Goal: Transaction & Acquisition: Obtain resource

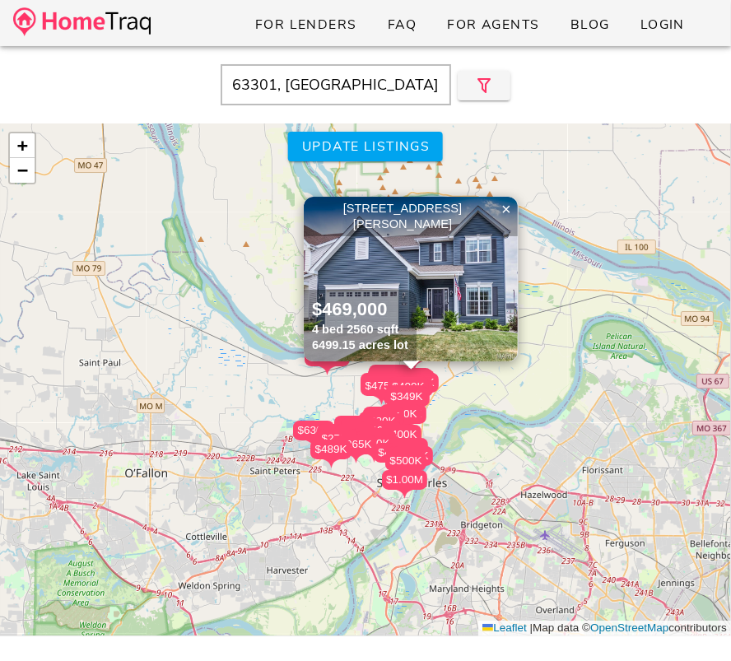
click at [370, 91] on input "63301, MO" at bounding box center [336, 84] width 231 height 41
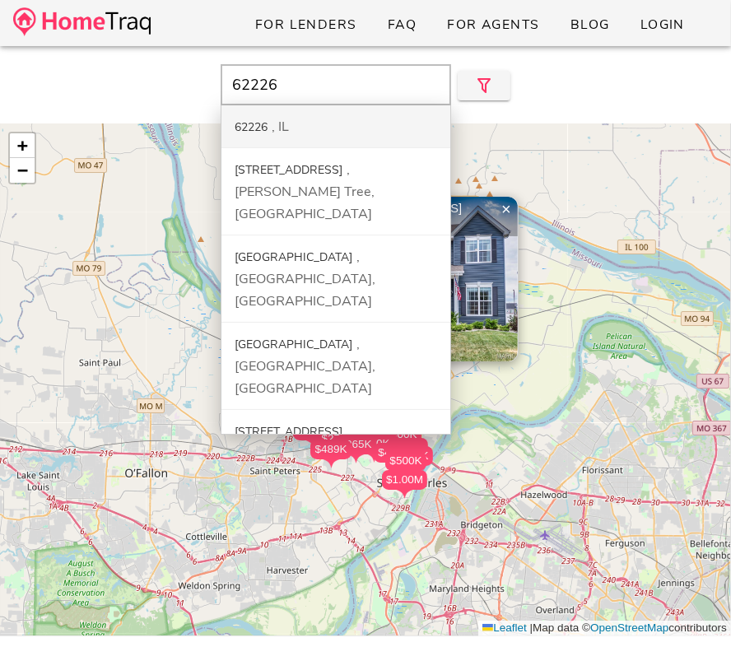
click at [343, 120] on div "62226 IL" at bounding box center [336, 126] width 229 height 43
type input "62226, [GEOGRAPHIC_DATA]"
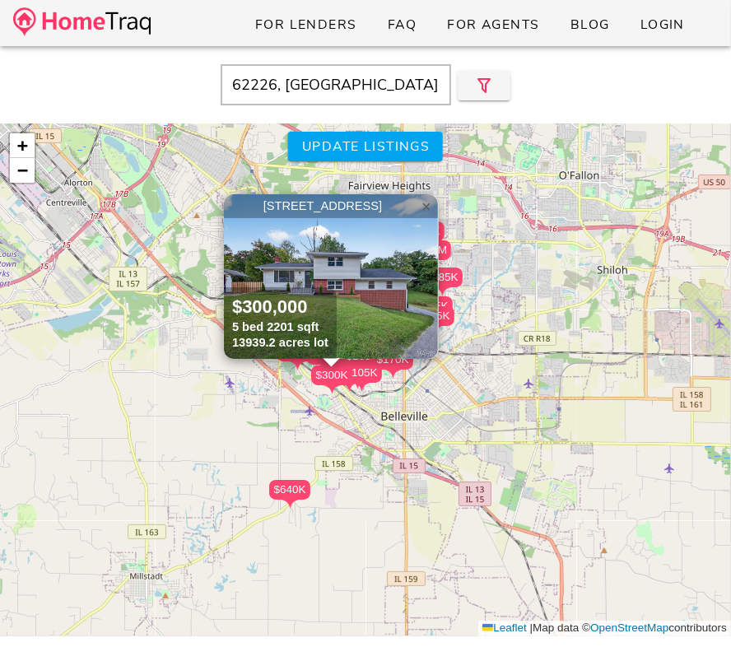
click at [432, 208] on span "×" at bounding box center [427, 207] width 10 height 18
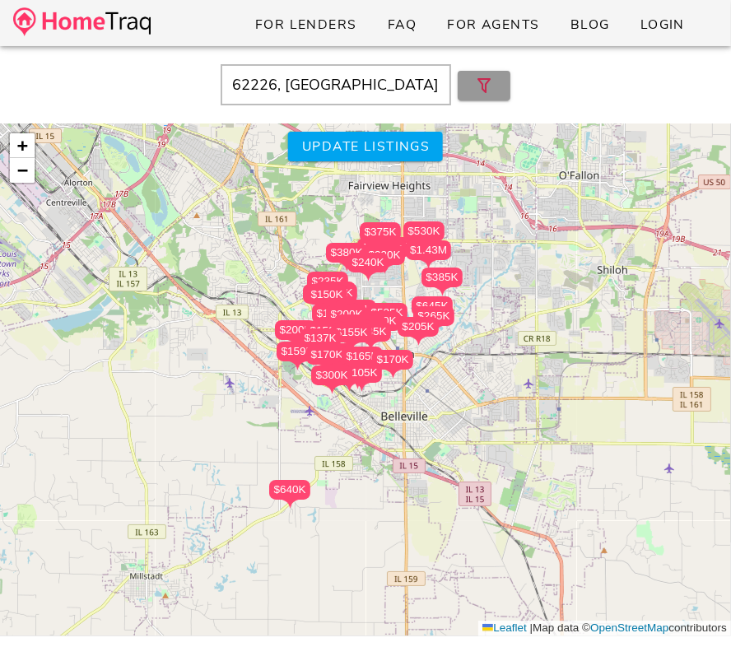
click at [493, 87] on icon "button" at bounding box center [484, 86] width 20 height 20
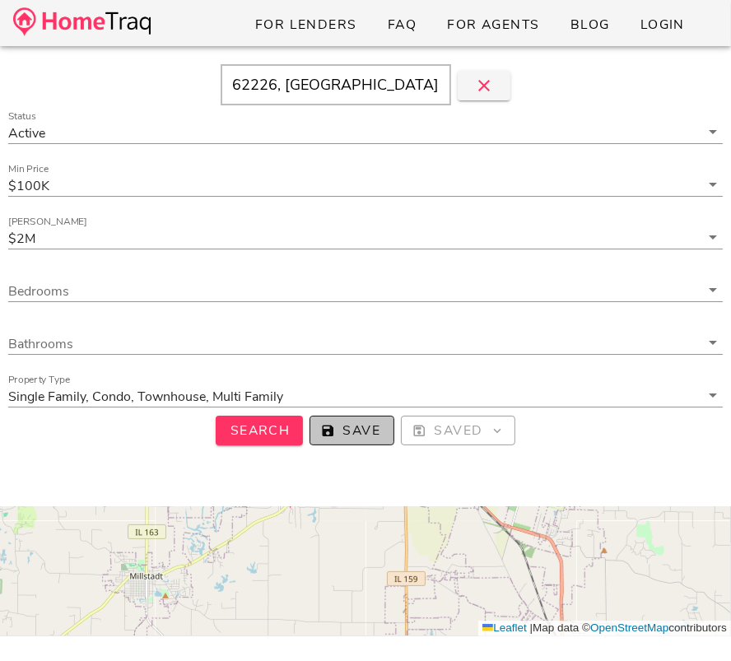
click at [328, 443] on button "Save" at bounding box center [352, 431] width 85 height 30
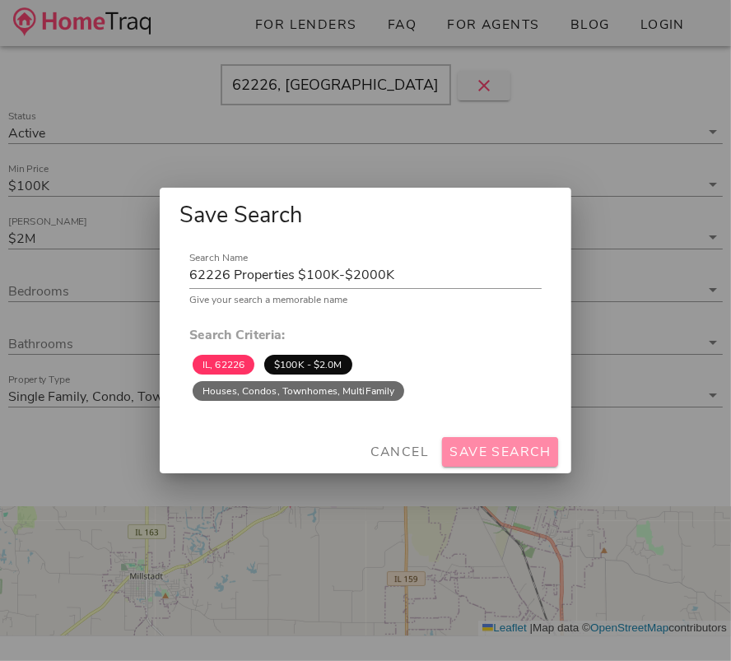
click at [504, 450] on span "Save Search" at bounding box center [500, 452] width 103 height 18
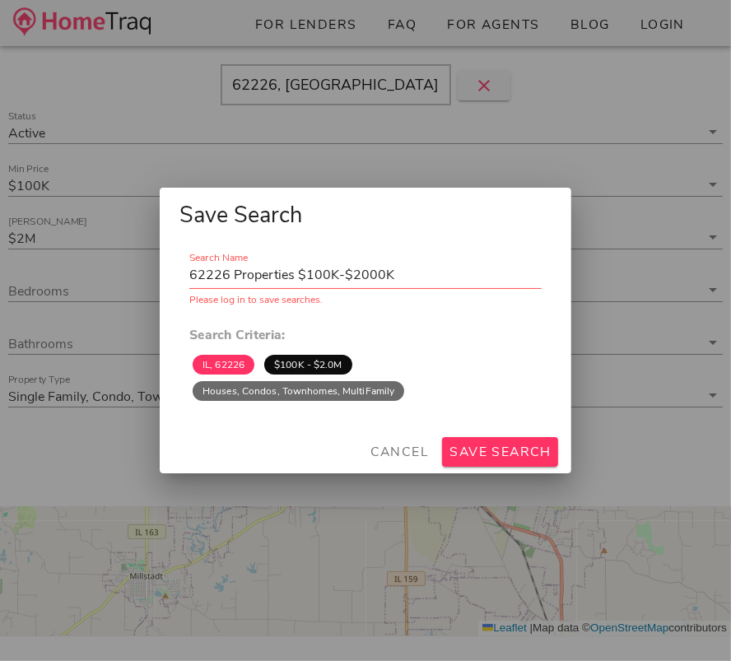
click at [661, 7] on div at bounding box center [365, 330] width 731 height 661
click at [661, 22] on div at bounding box center [365, 330] width 731 height 661
click at [425, 449] on span "Cancel" at bounding box center [399, 452] width 60 height 18
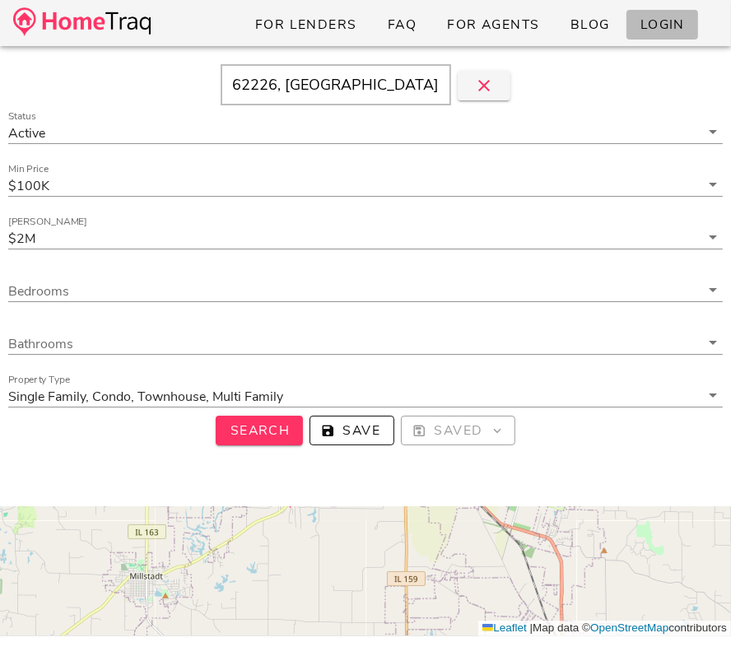
click at [662, 21] on span "Login" at bounding box center [662, 25] width 45 height 18
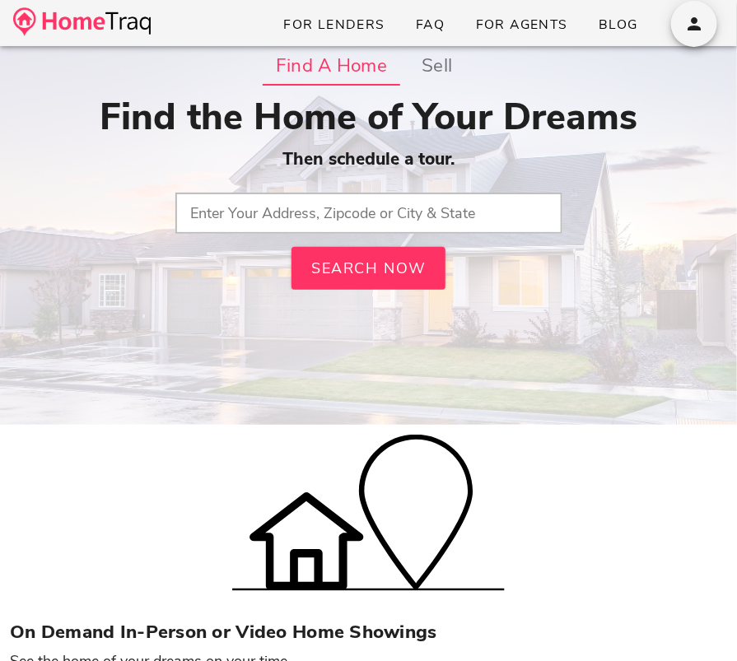
click at [295, 208] on input "text" at bounding box center [368, 213] width 387 height 41
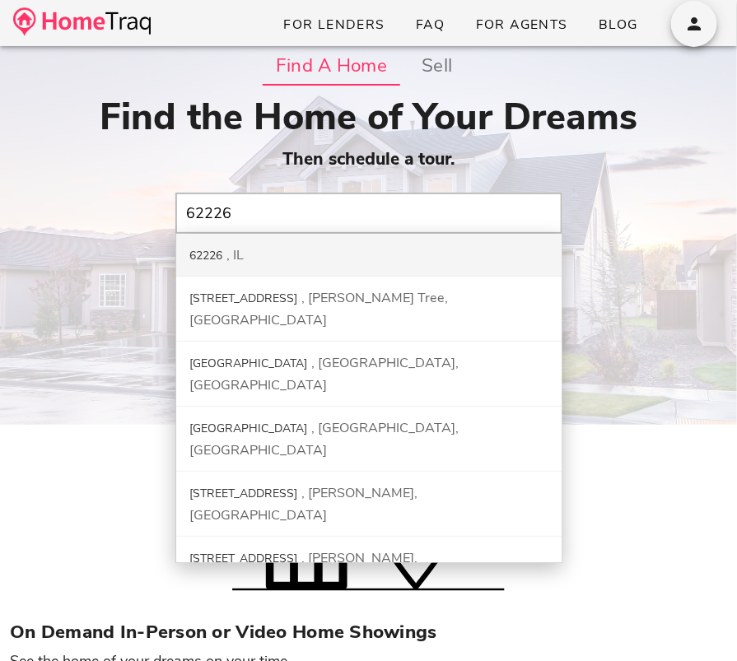
click at [275, 250] on div "62226 IL" at bounding box center [369, 255] width 386 height 43
type input "62226, [GEOGRAPHIC_DATA]"
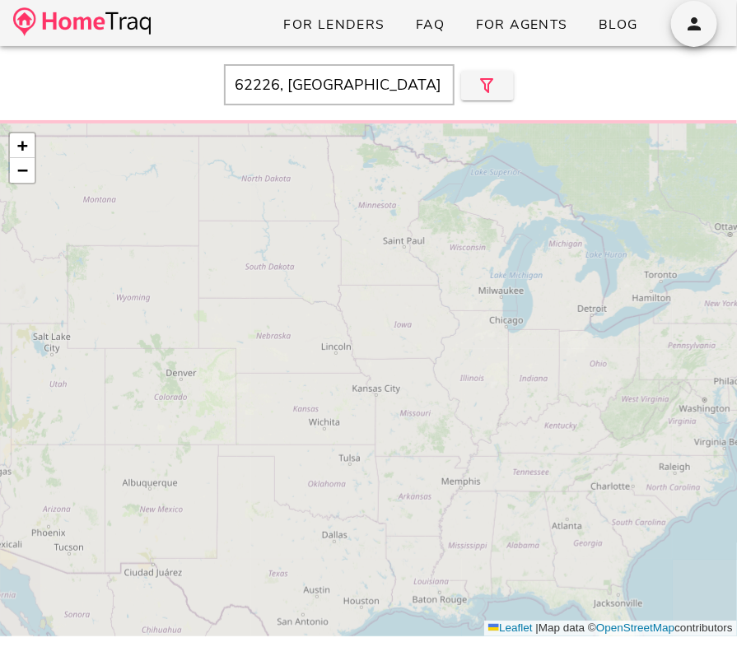
click at [349, 276] on div "+ − Leaflet | Map data © OpenStreetMap contributors" at bounding box center [368, 380] width 737 height 513
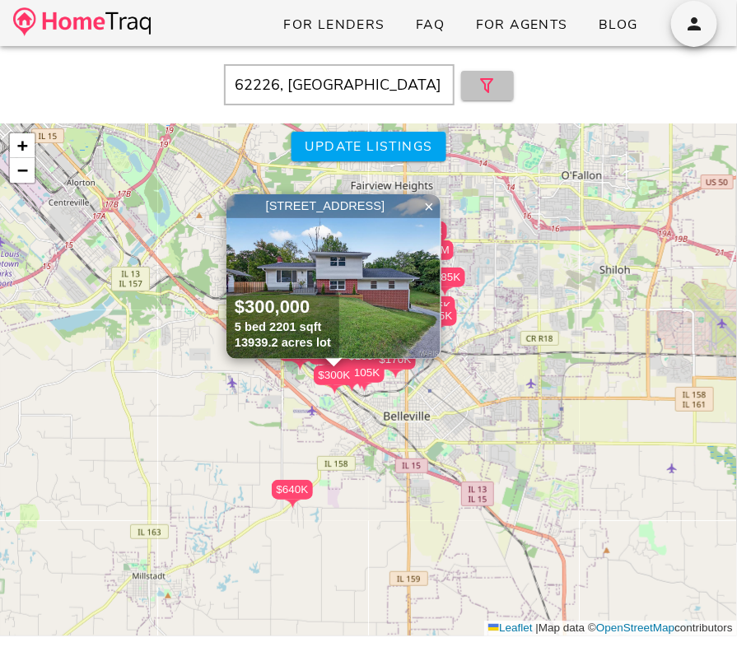
click at [506, 82] on button "button" at bounding box center [487, 86] width 53 height 30
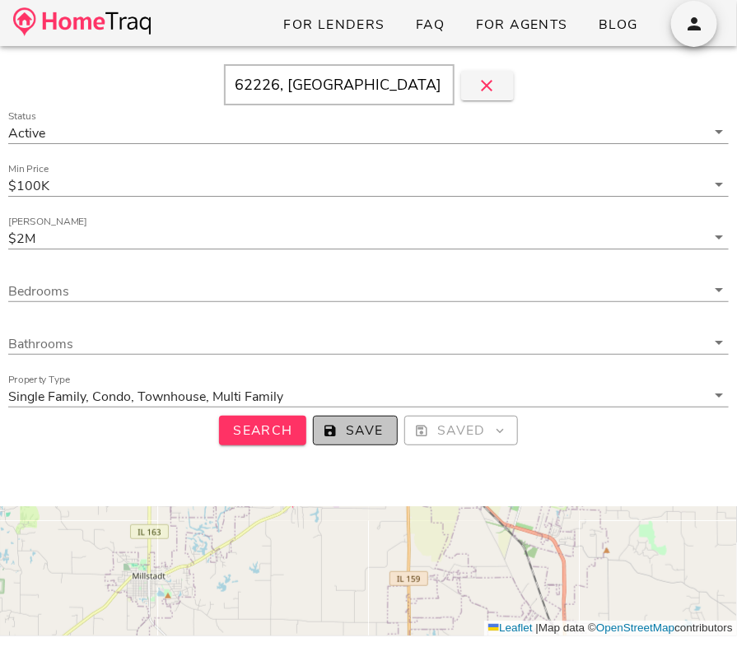
click at [342, 431] on span "Save" at bounding box center [355, 431] width 57 height 18
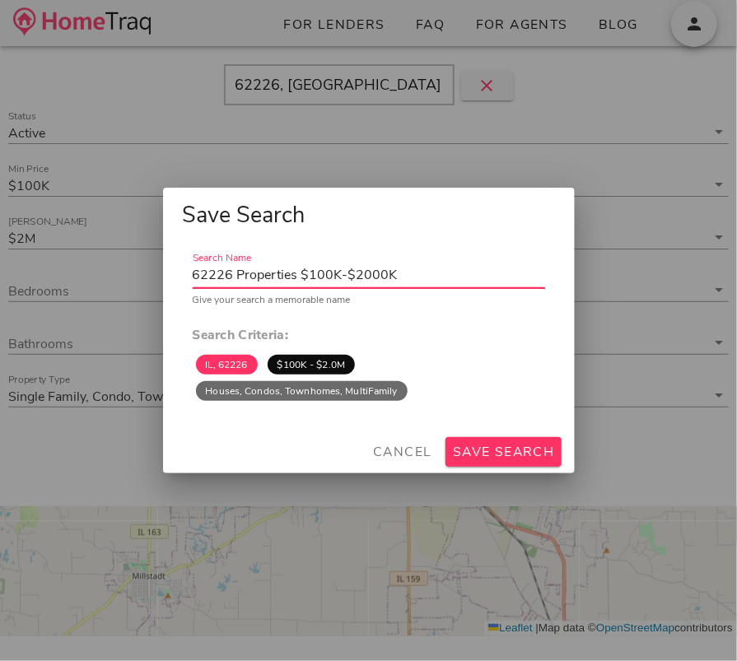
drag, startPoint x: 244, startPoint y: 272, endPoint x: 442, endPoint y: 284, distance: 198.1
click at [442, 284] on input "62226 Properties $100K-$2000K" at bounding box center [369, 275] width 353 height 26
drag, startPoint x: 442, startPoint y: 284, endPoint x: 250, endPoint y: 266, distance: 192.0
click at [250, 266] on input "62226 Properties $100K-$2000K" at bounding box center [369, 275] width 353 height 26
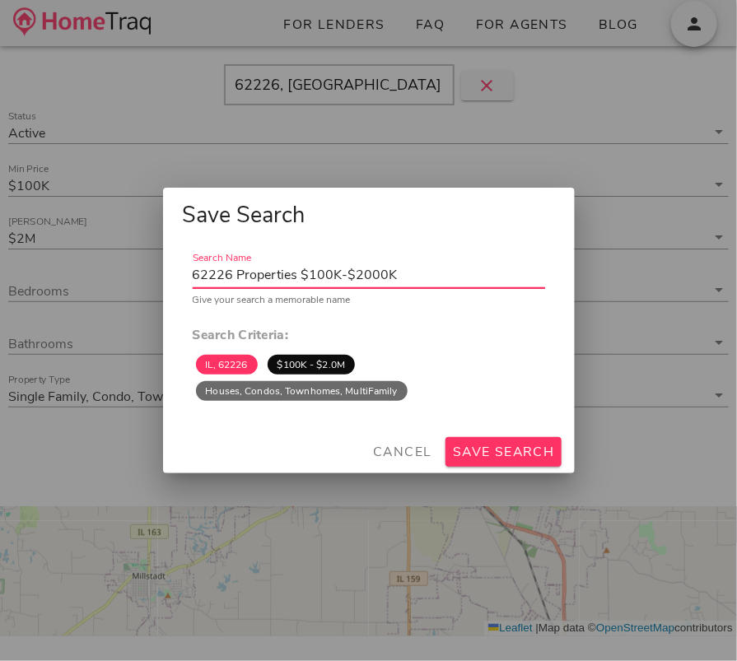
click at [250, 266] on input "62226 Properties $100K-$2000K" at bounding box center [369, 275] width 353 height 26
drag, startPoint x: 236, startPoint y: 273, endPoint x: 427, endPoint y: 279, distance: 191.2
click at [427, 279] on input "62226 Properties $100K-$2000K" at bounding box center [369, 275] width 353 height 26
type input "62226"
click at [493, 446] on span "Save Search" at bounding box center [503, 452] width 103 height 18
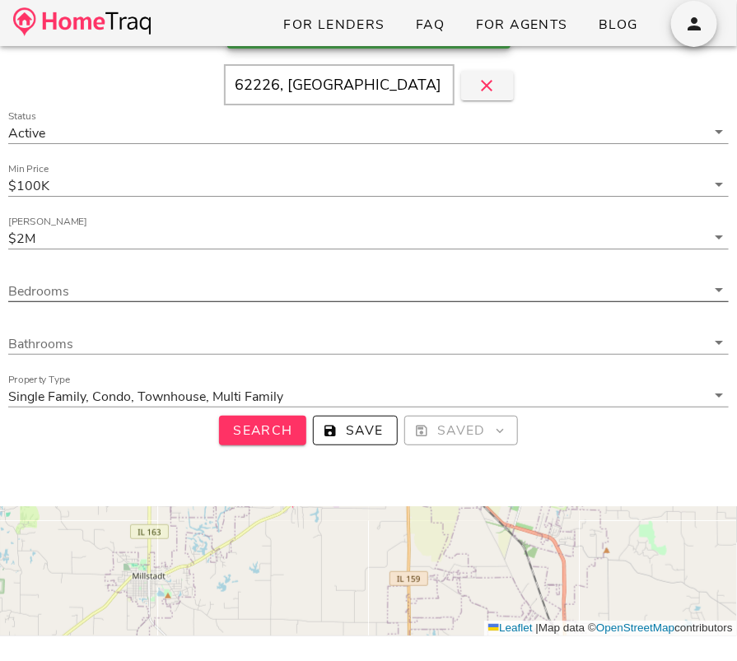
scroll to position [201, 0]
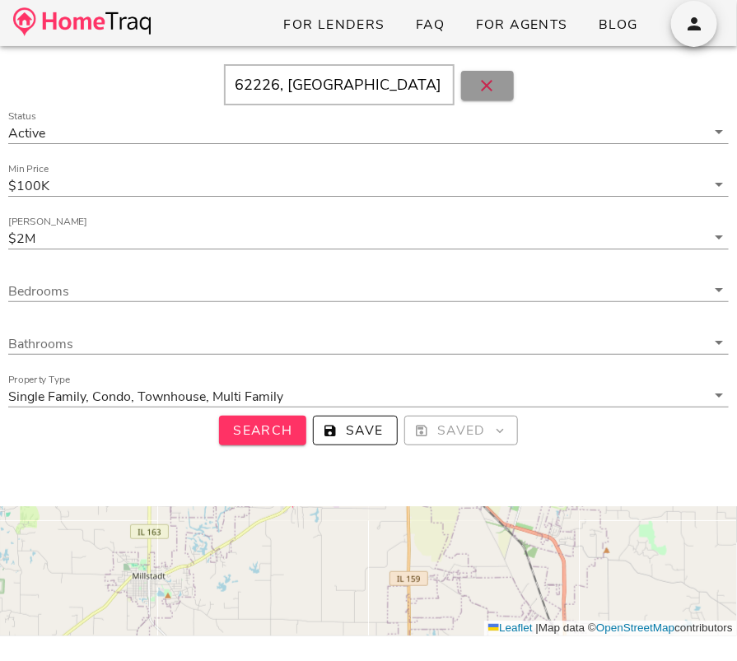
click at [500, 82] on button "button" at bounding box center [487, 86] width 53 height 30
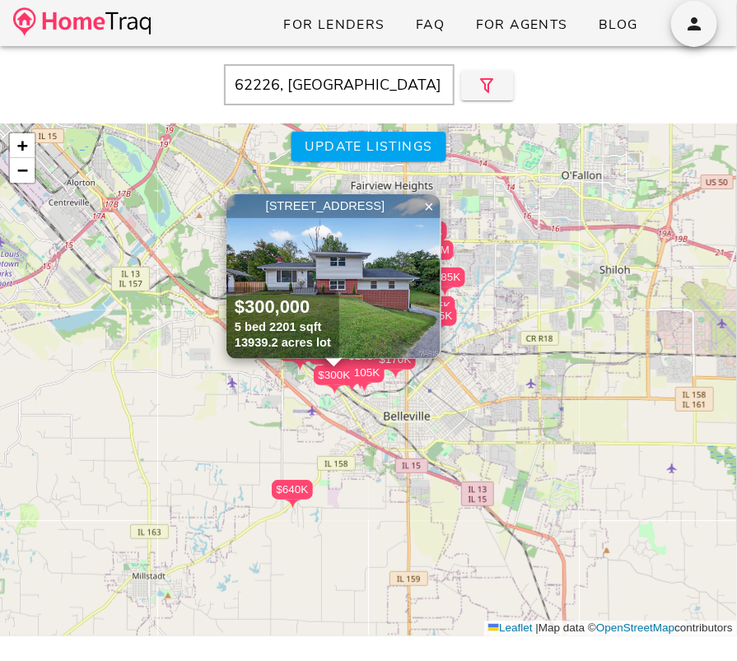
click at [356, 282] on img at bounding box center [334, 276] width 214 height 165
click at [429, 207] on span "×" at bounding box center [429, 207] width 10 height 18
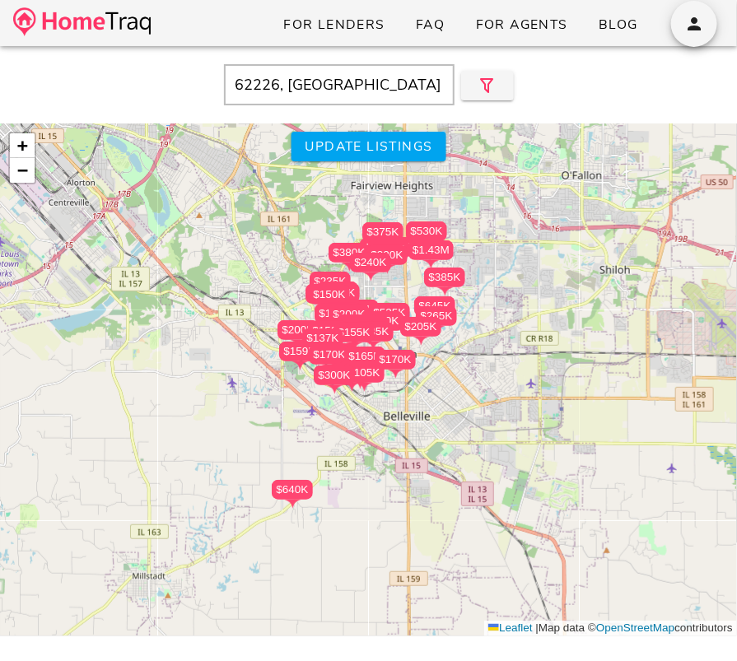
click at [428, 325] on div "$205K" at bounding box center [420, 327] width 41 height 20
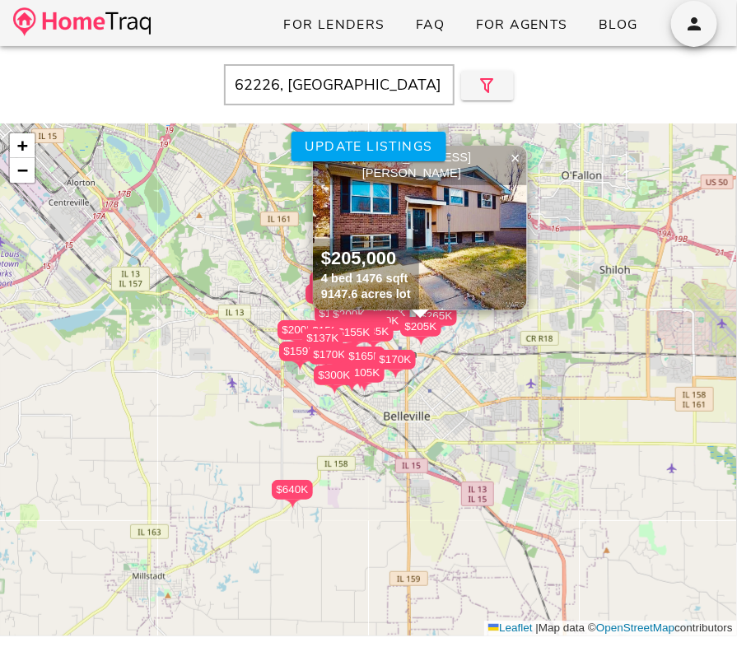
click at [451, 229] on img at bounding box center [420, 228] width 214 height 165
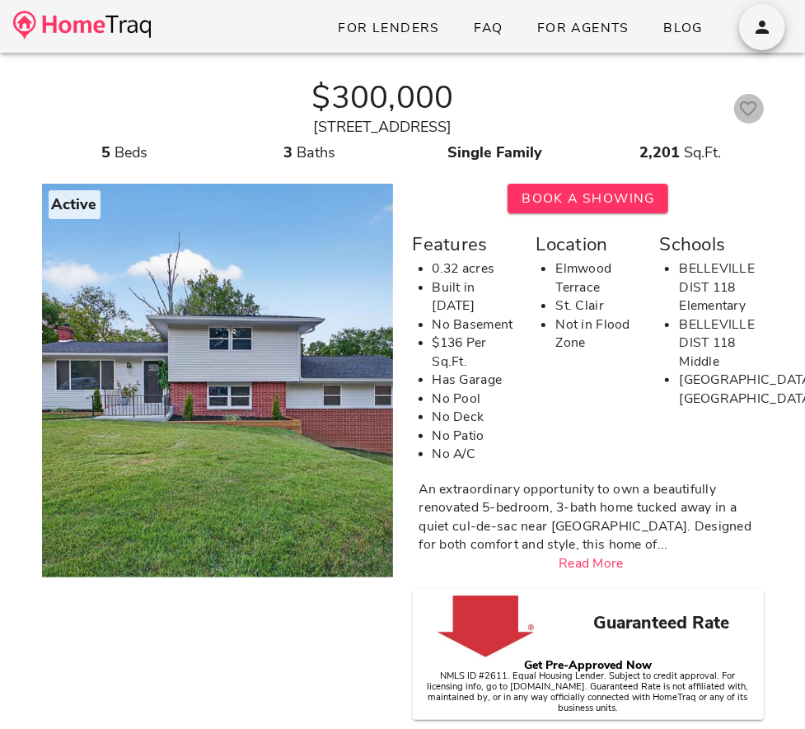
click at [750, 106] on icon "button" at bounding box center [749, 109] width 20 height 20
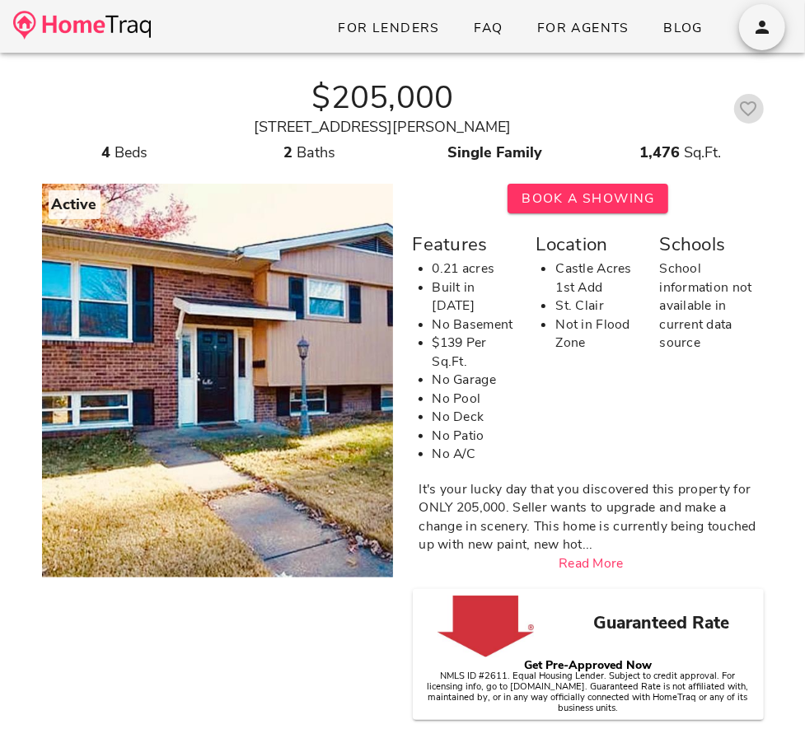
click at [748, 110] on icon "button" at bounding box center [749, 109] width 20 height 20
